Goal: Task Accomplishment & Management: Complete application form

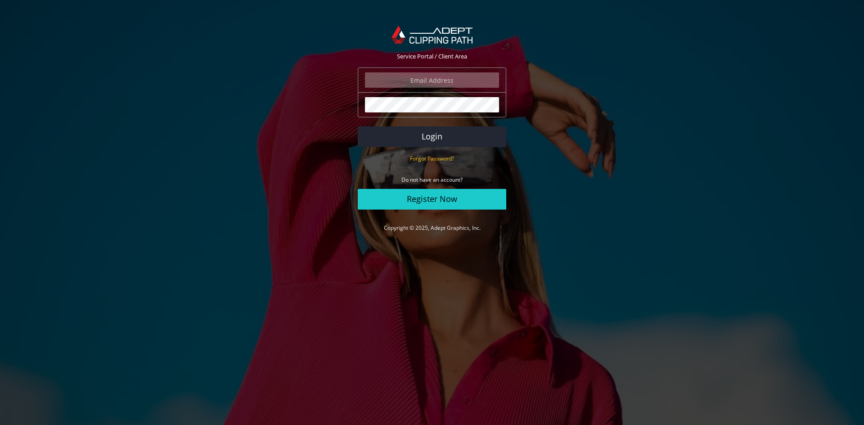
click at [447, 81] on input "email" at bounding box center [432, 79] width 134 height 15
paste input "mr@swishmedia.com"
type input "mr@swishmedia.com"
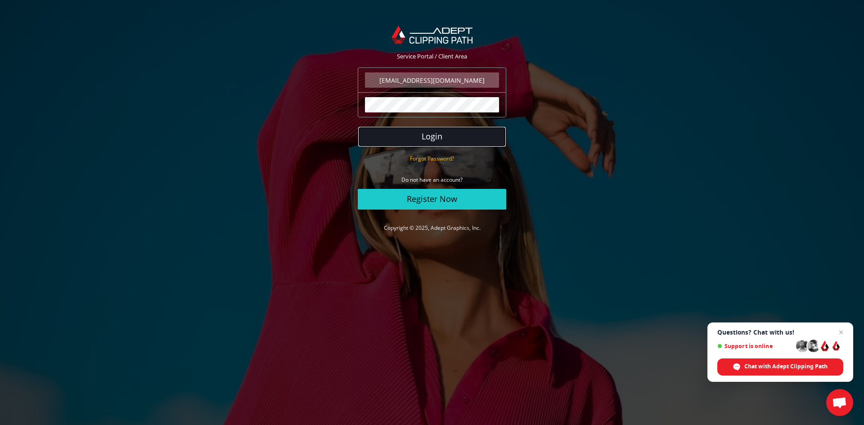
click at [443, 135] on button "Login" at bounding box center [432, 136] width 148 height 21
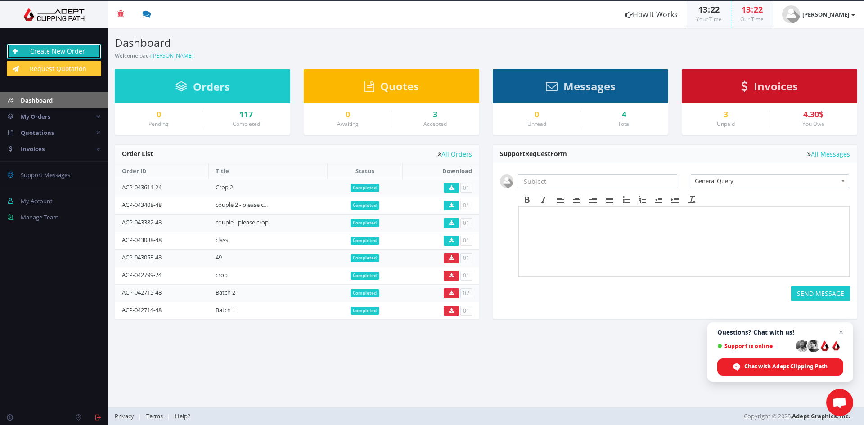
click at [58, 47] on link "Create New Order" at bounding box center [54, 51] width 94 height 15
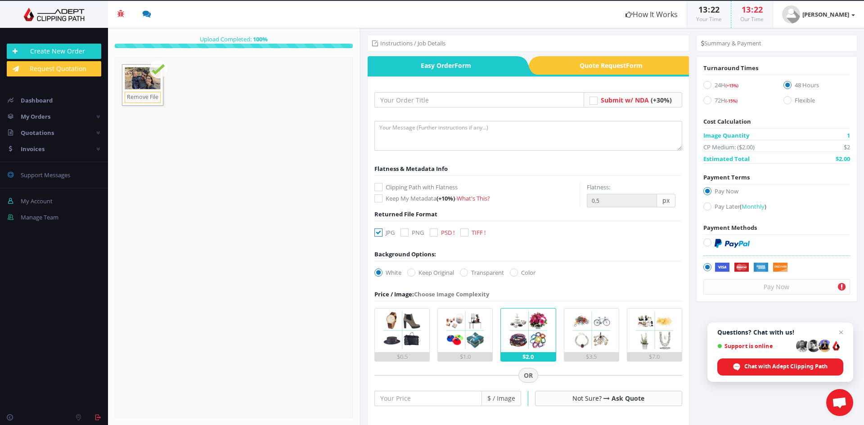
click at [439, 232] on label "PSD !" at bounding box center [442, 232] width 25 height 9
click at [438, 232] on input "PSD !" at bounding box center [435, 233] width 6 height 6
checkbox input "true"
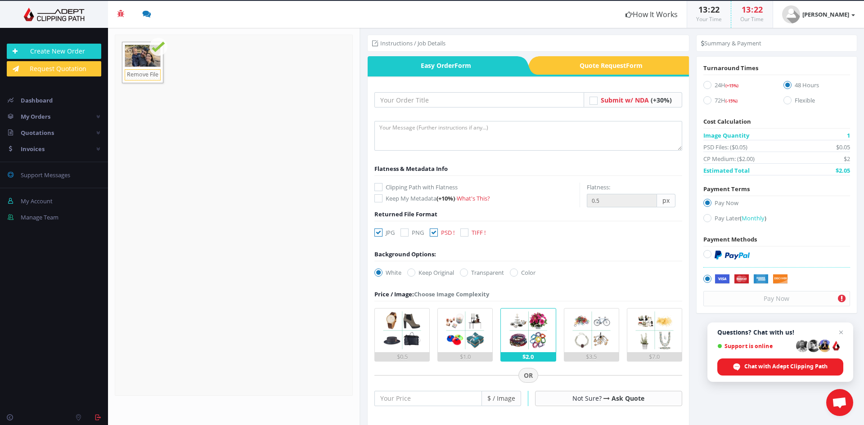
click at [404, 235] on icon at bounding box center [404, 233] width 8 height 8
click at [404, 235] on input "PNG" at bounding box center [406, 233] width 6 height 6
checkbox input "true"
click at [380, 233] on icon at bounding box center [378, 233] width 8 height 8
click at [380, 233] on input "JPG" at bounding box center [380, 233] width 6 height 6
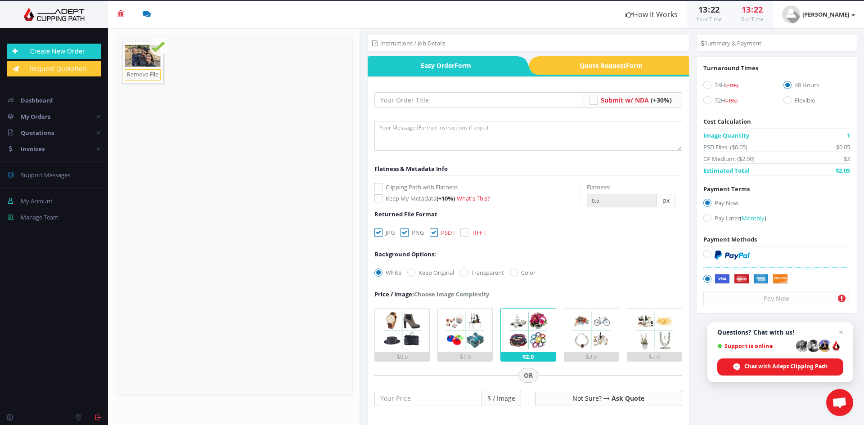
checkbox input "false"
click at [431, 100] on input "text" at bounding box center [479, 99] width 210 height 15
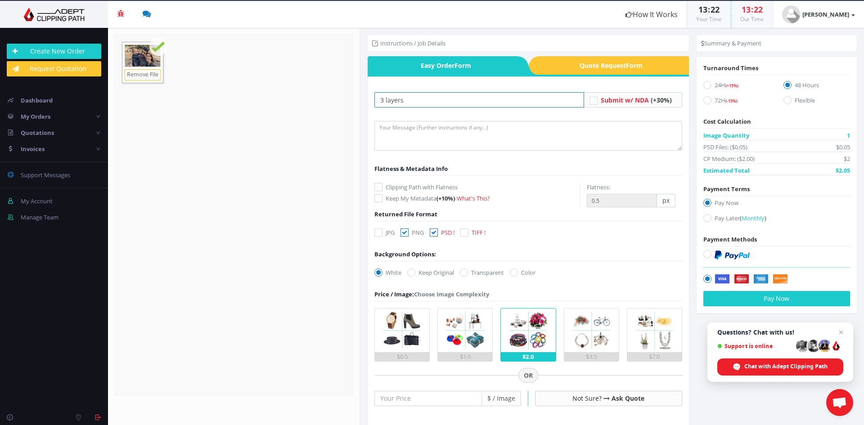
type input "3 layers"
click at [407, 130] on textarea at bounding box center [528, 136] width 308 height 30
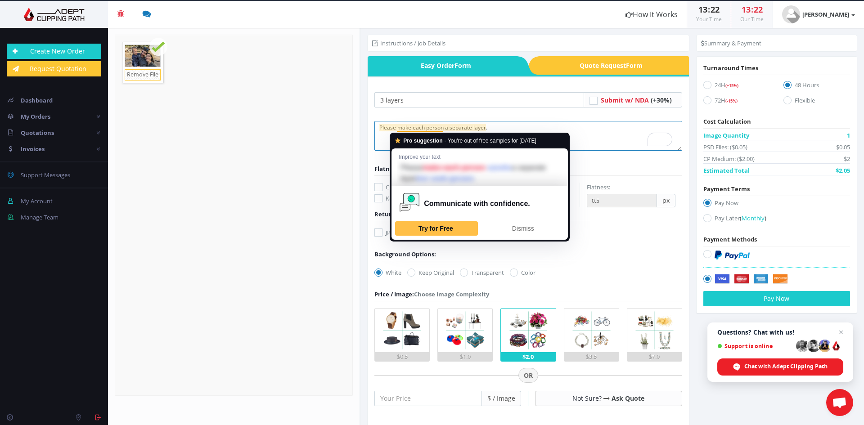
drag, startPoint x: 413, startPoint y: 130, endPoint x: 411, endPoint y: 125, distance: 5.3
click at [404, 124] on textarea "Please make each person a separate layer." at bounding box center [528, 136] width 308 height 30
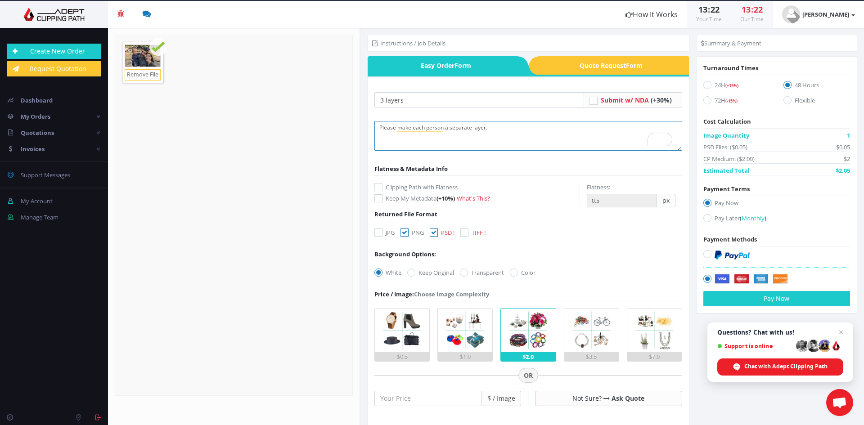
type textarea "Please make each person a separate layer."
click at [723, 83] on label "24H (+15%)" at bounding box center [736, 87] width 67 height 12
click at [711, 83] on input "24H (+15%)" at bounding box center [708, 85] width 6 height 6
radio input "true"
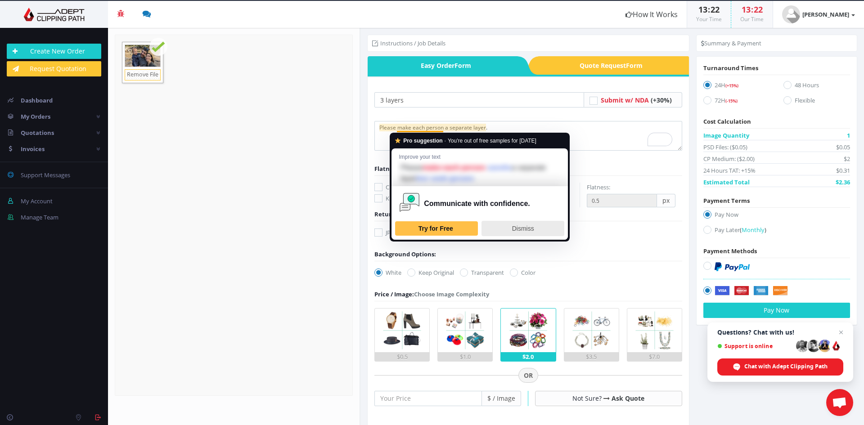
click at [518, 229] on span "Dismiss" at bounding box center [523, 228] width 22 height 7
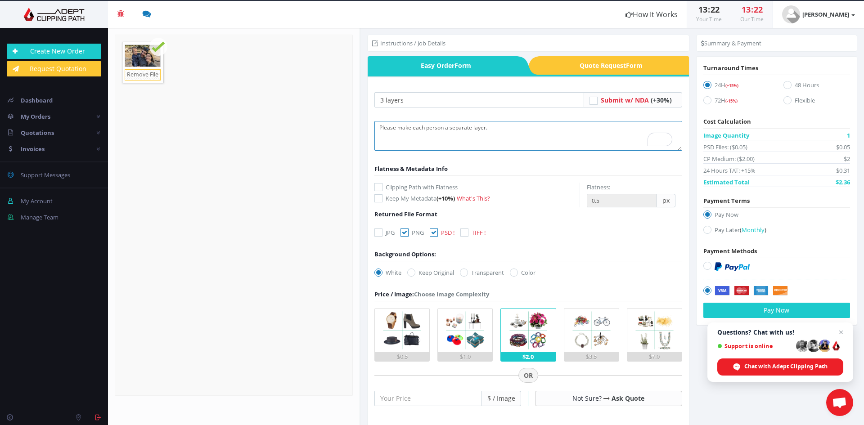
click at [417, 128] on textarea "Please make each person a separate layer." at bounding box center [528, 136] width 308 height 30
click at [716, 232] on label "Pay Later ( Monthly )" at bounding box center [776, 231] width 147 height 12
click at [711, 232] on input "Pay Later ( Monthly )" at bounding box center [708, 230] width 6 height 6
radio input "true"
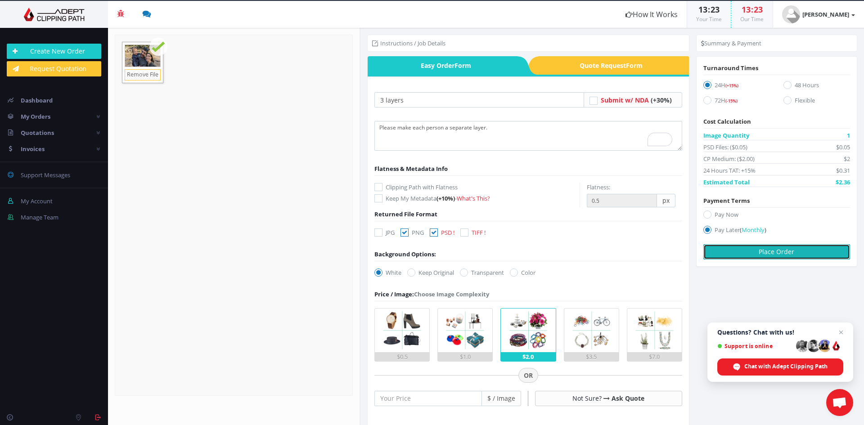
click at [778, 251] on button "Place Order" at bounding box center [776, 251] width 147 height 15
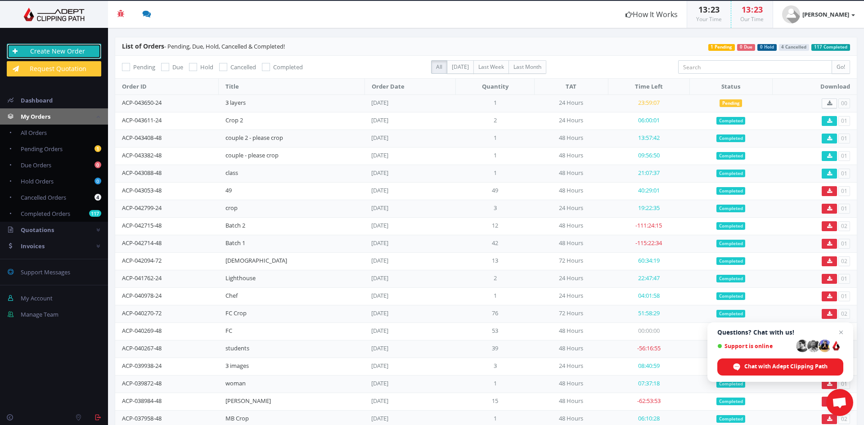
click at [43, 51] on link "Create New Order" at bounding box center [54, 51] width 94 height 15
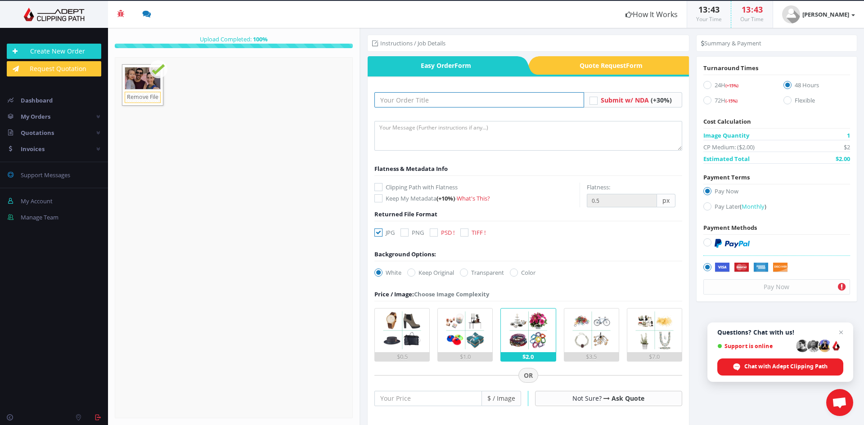
click at [435, 105] on input "text" at bounding box center [479, 99] width 210 height 15
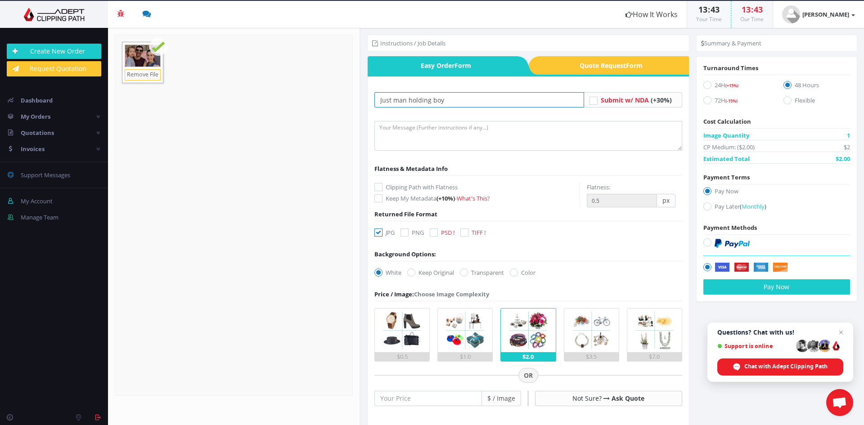
type input "Just man holding boy"
click at [407, 235] on icon at bounding box center [404, 233] width 8 height 8
click at [407, 235] on input "PNG" at bounding box center [406, 233] width 6 height 6
checkbox input "true"
click at [380, 235] on icon at bounding box center [378, 233] width 8 height 8
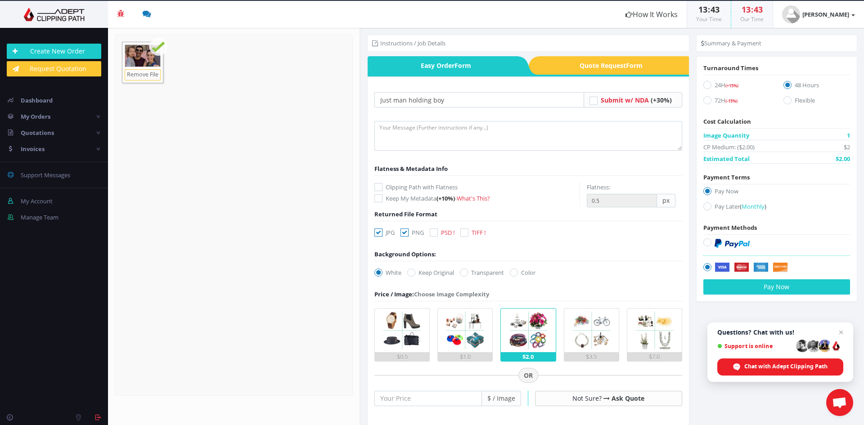
click at [380, 235] on input "JPG" at bounding box center [380, 233] width 6 height 6
checkbox input "false"
click at [458, 273] on div "White Keep Original Transparent Color #00aabb" at bounding box center [457, 274] width 179 height 13
click at [466, 273] on icon at bounding box center [464, 273] width 8 height 8
click at [466, 273] on input "Transparent" at bounding box center [465, 273] width 6 height 6
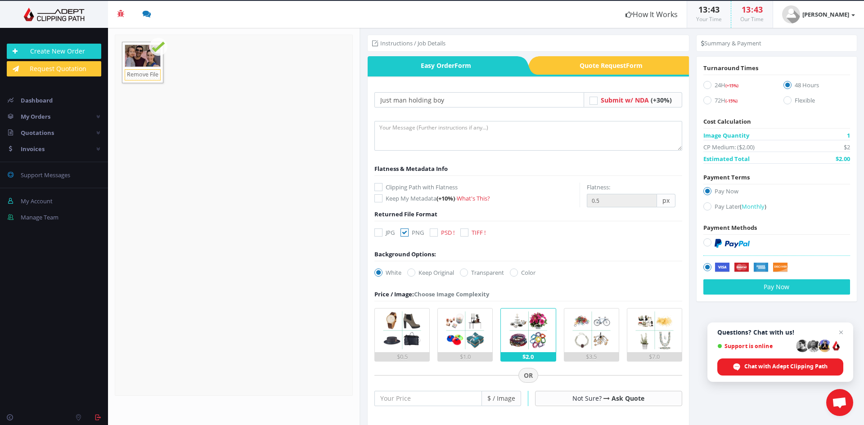
radio input "true"
click at [435, 127] on textarea at bounding box center [528, 136] width 308 height 30
click at [443, 126] on textarea "Please crop just the man holding baby" at bounding box center [528, 136] width 308 height 30
click at [476, 126] on textarea "Please crop just the man holding baby" at bounding box center [528, 136] width 308 height 30
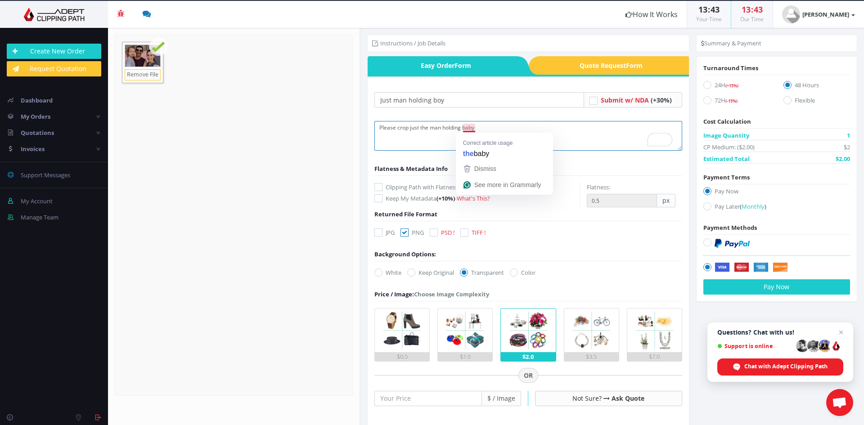
click at [457, 126] on textarea "Please crop just the man holding baby" at bounding box center [528, 136] width 308 height 30
click at [481, 125] on textarea "Please crop just the man and the baby" at bounding box center [528, 136] width 308 height 30
type textarea "Please crop just the man and the baby, not the woman."
click at [726, 205] on label "Pay Later ( Monthly )" at bounding box center [776, 208] width 147 height 12
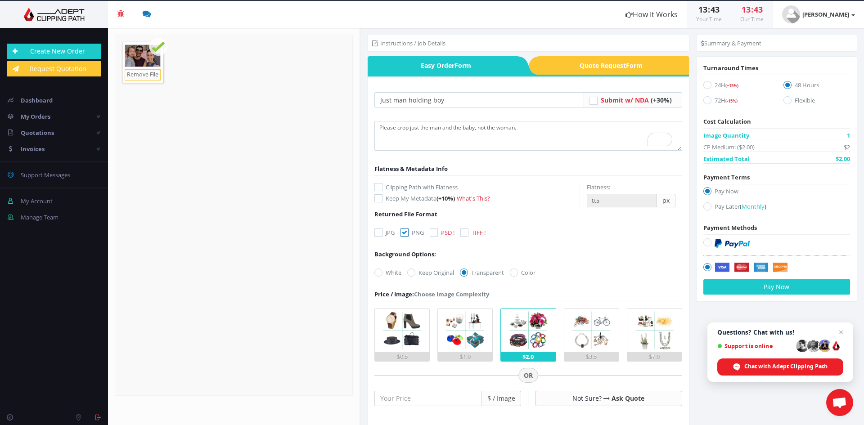
click at [711, 205] on input "Pay Later ( Monthly )" at bounding box center [708, 207] width 6 height 6
radio input "true"
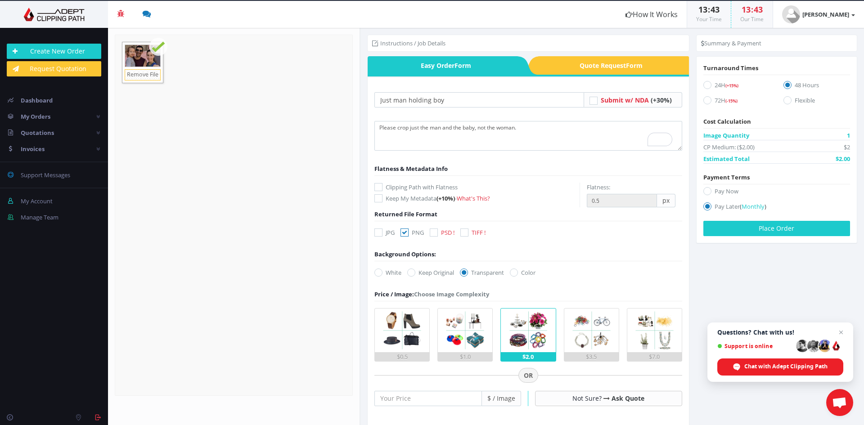
click at [718, 85] on label "24H (+15%)" at bounding box center [736, 87] width 67 height 12
click at [711, 85] on input "24H (+15%)" at bounding box center [708, 85] width 6 height 6
radio input "true"
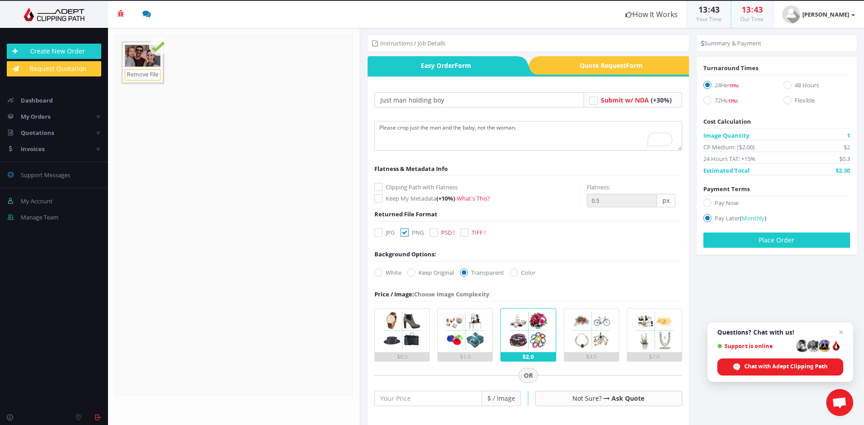
click at [462, 325] on img at bounding box center [465, 331] width 44 height 44
click at [0, 0] on input "$1.0" at bounding box center [0, 0] width 0 height 0
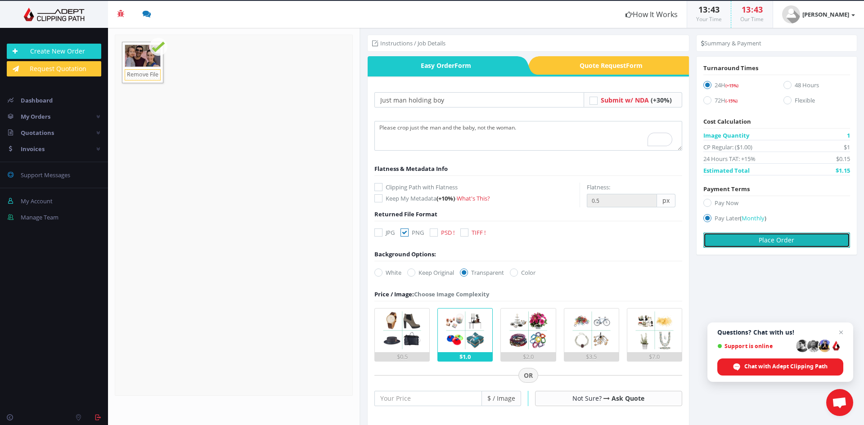
click at [784, 242] on button "Place Order" at bounding box center [776, 240] width 147 height 15
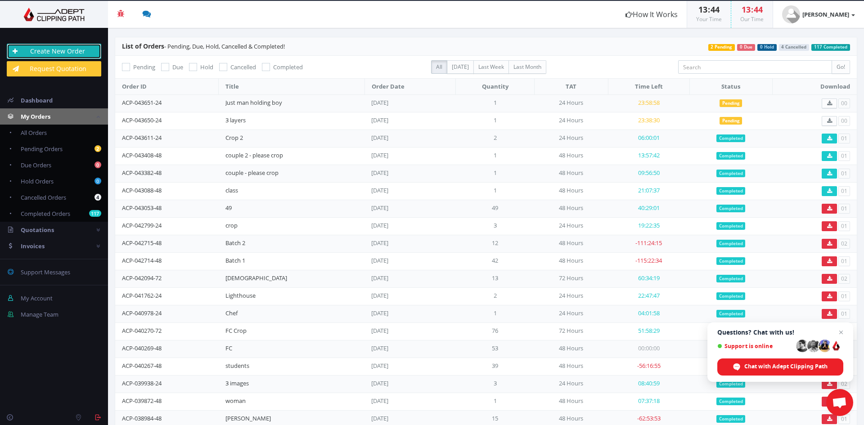
click at [64, 51] on link "Create New Order" at bounding box center [54, 51] width 94 height 15
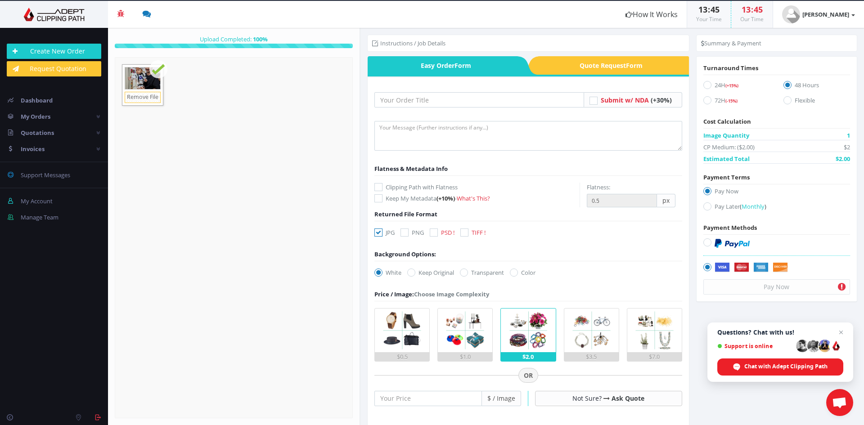
click at [381, 233] on icon at bounding box center [378, 233] width 8 height 8
click at [381, 233] on input "JPG" at bounding box center [380, 233] width 6 height 6
checkbox input "false"
click at [405, 233] on icon at bounding box center [404, 233] width 8 height 8
click at [405, 233] on input "PNG" at bounding box center [406, 233] width 6 height 6
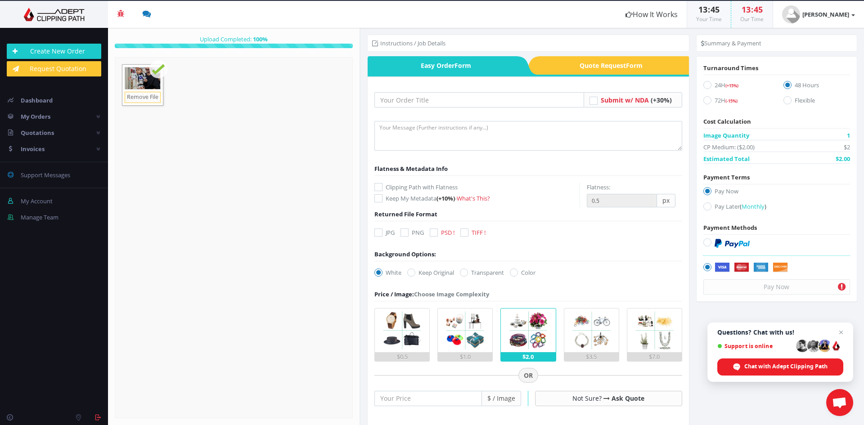
checkbox input "true"
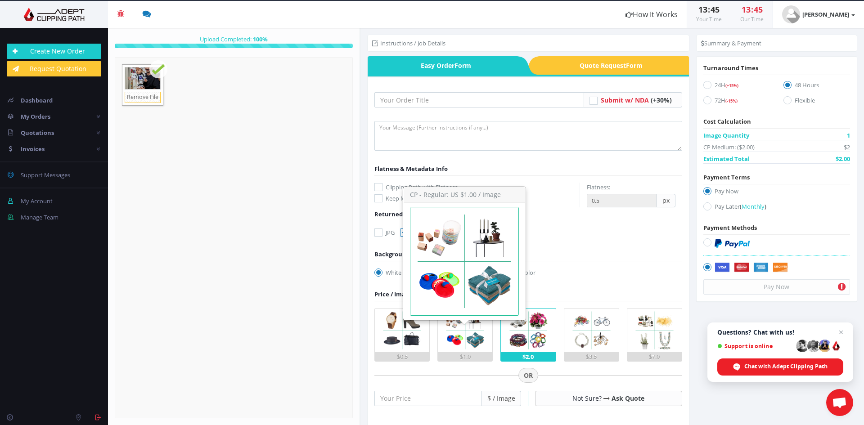
click at [482, 335] on img at bounding box center [465, 331] width 44 height 44
click at [0, 0] on input "$1.0" at bounding box center [0, 0] width 0 height 0
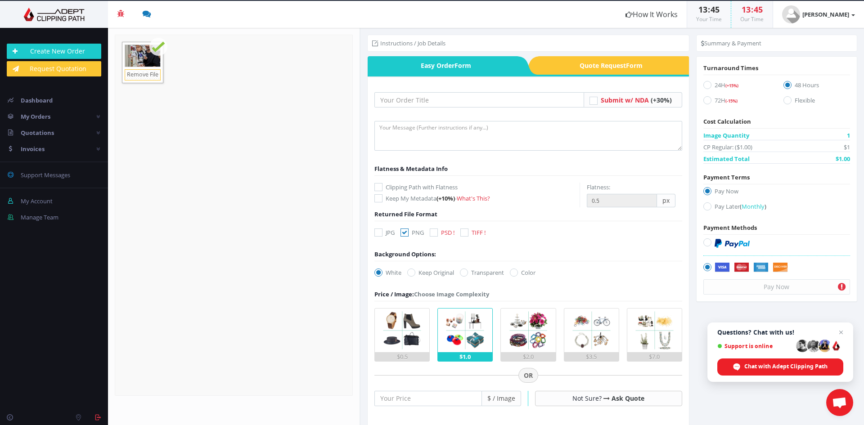
click at [721, 85] on label "24H (+15%)" at bounding box center [736, 87] width 67 height 12
click at [711, 85] on input "24H (+15%)" at bounding box center [708, 85] width 6 height 6
radio input "true"
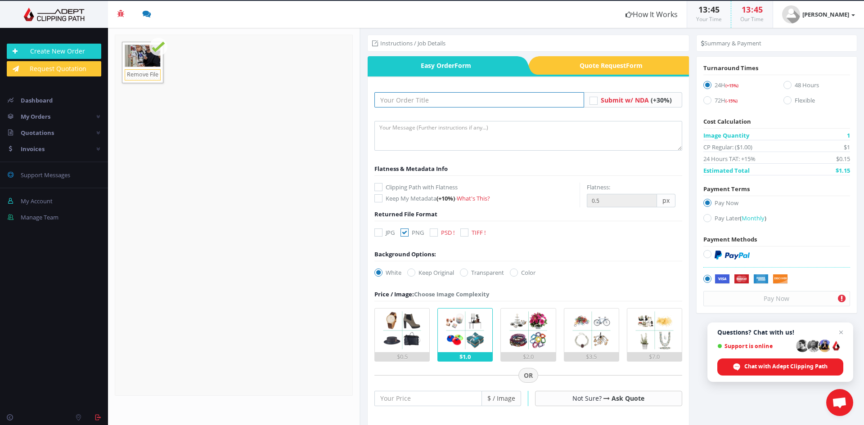
click at [512, 100] on input "text" at bounding box center [479, 99] width 210 height 15
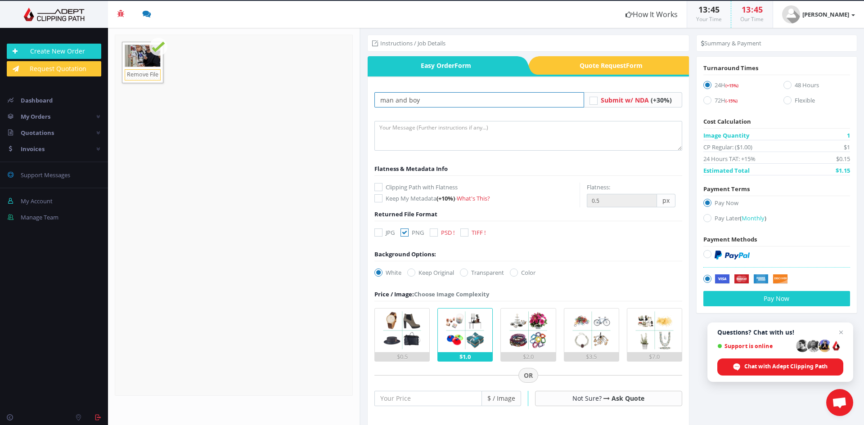
type input "man and boy"
click at [430, 125] on textarea at bounding box center [528, 136] width 308 height 30
type textarea "P"
type textarea "c"
click at [416, 128] on textarea "Crop man witrh boy" at bounding box center [528, 136] width 308 height 30
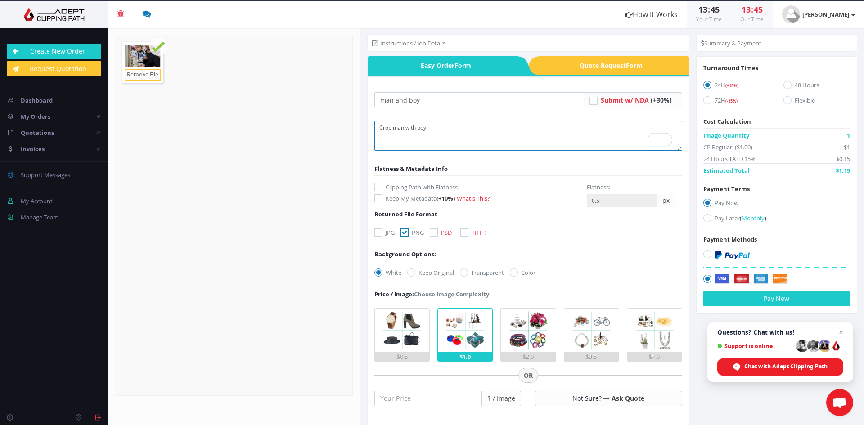
type textarea "Crop man with boy"
click at [714, 217] on label "Pay Later ( Monthly )" at bounding box center [776, 220] width 147 height 12
click at [711, 217] on input "Pay Later ( Monthly )" at bounding box center [708, 218] width 6 height 6
radio input "true"
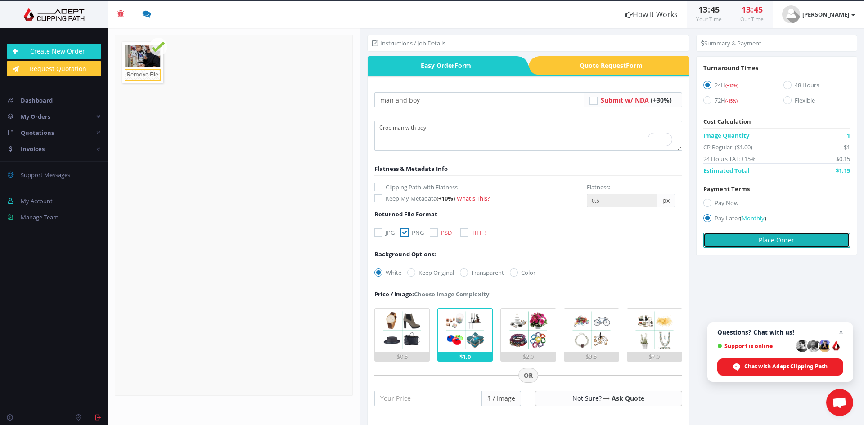
click at [751, 244] on button "Place Order" at bounding box center [776, 240] width 147 height 15
